Goal: Transaction & Acquisition: Purchase product/service

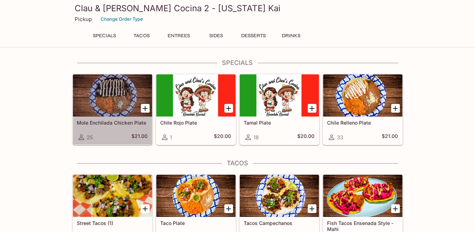
click at [114, 104] on div at bounding box center [112, 95] width 79 height 42
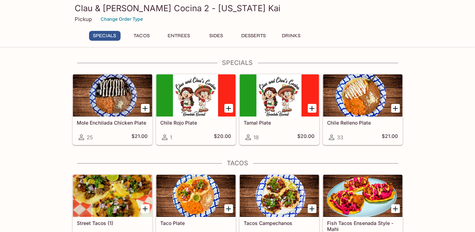
click at [109, 97] on div at bounding box center [112, 95] width 79 height 42
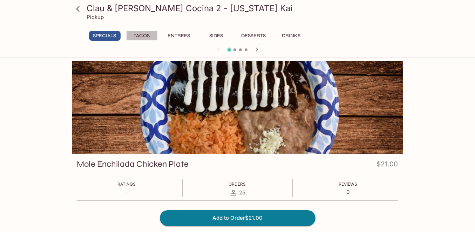
click at [141, 36] on button "Tacos" at bounding box center [142, 36] width 32 height 10
